Goal: Information Seeking & Learning: Learn about a topic

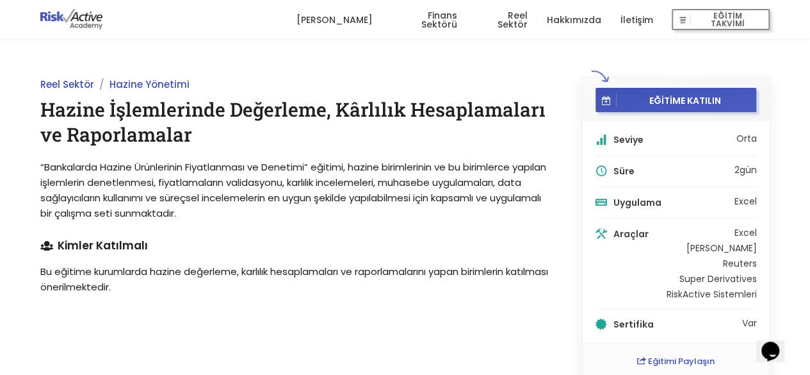
click at [510, 21] on link "Reel Sektör" at bounding box center [502, 20] width 51 height 38
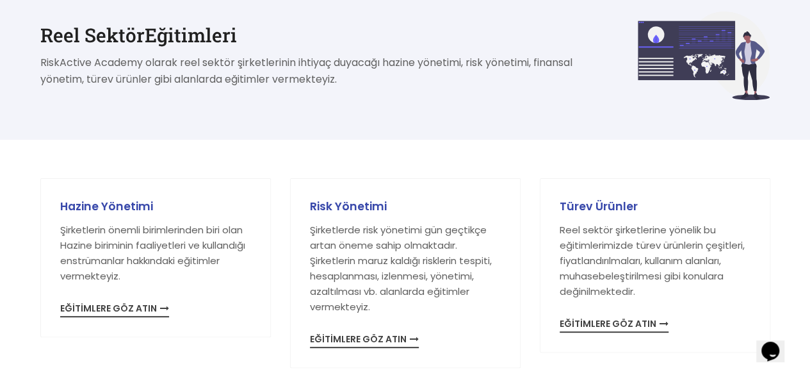
scroll to position [231, 0]
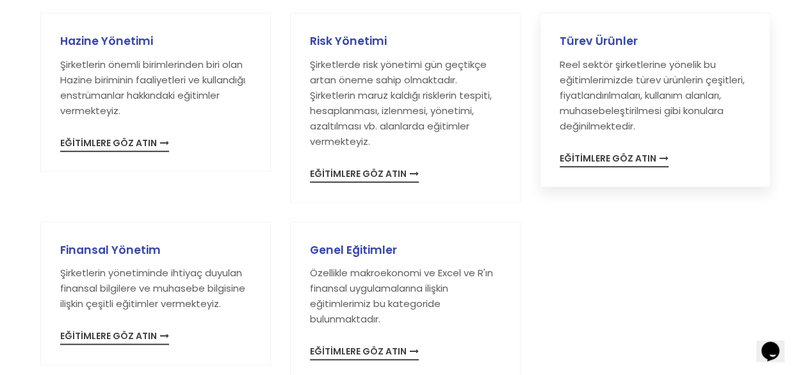
click at [626, 156] on span "EĞİTİMLERE GÖZ ATIN" at bounding box center [614, 160] width 109 height 13
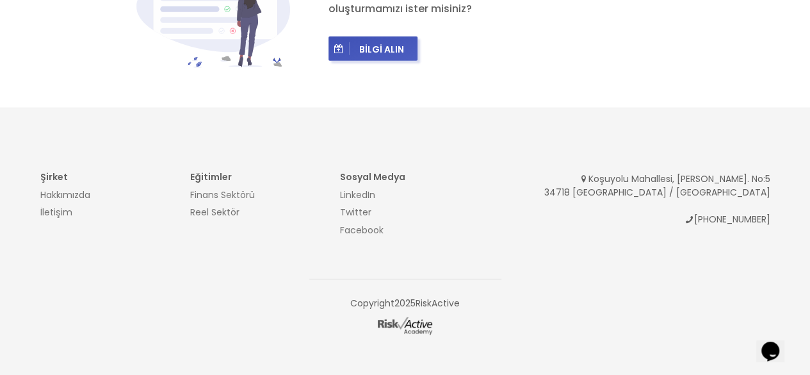
scroll to position [1840, 0]
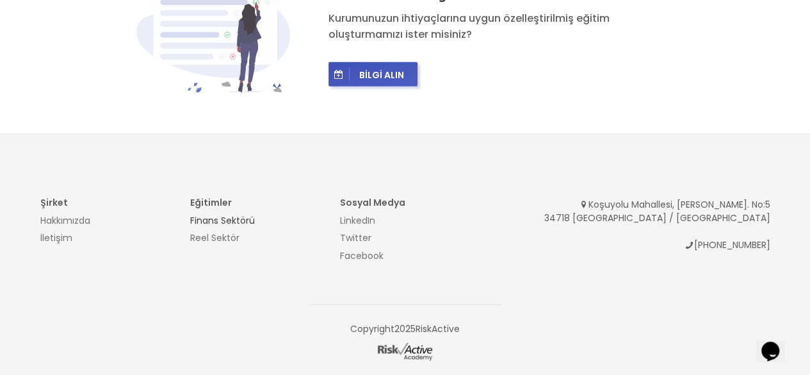
click at [238, 214] on link "Finans Sektörü" at bounding box center [222, 220] width 65 height 13
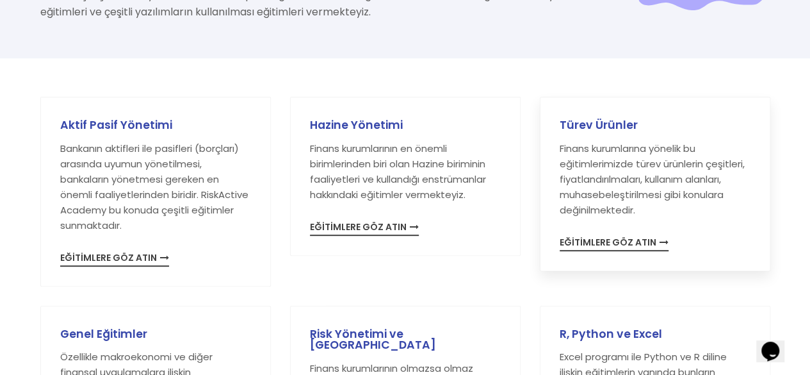
scroll to position [179, 0]
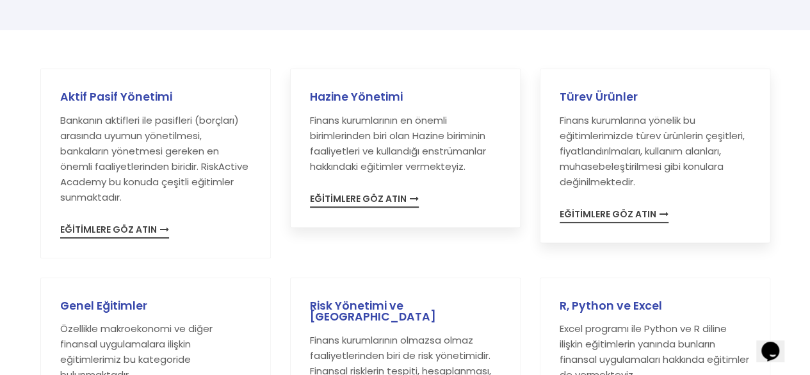
click at [389, 168] on p "Finans kurumlarının en önemli birimlerinden biri olan Hazine biriminin faaliyet…" at bounding box center [405, 143] width 191 height 61
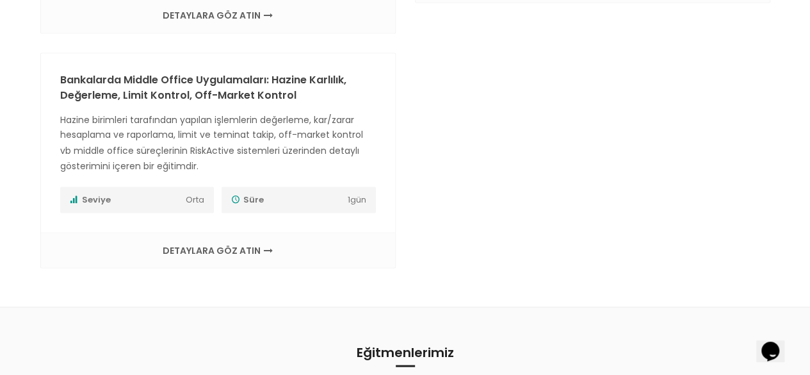
scroll to position [1076, 0]
